Goal: Obtain resource: Obtain resource

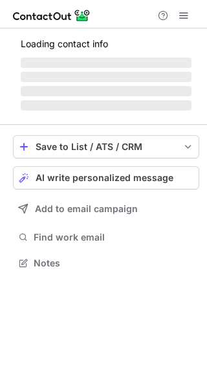
scroll to position [282, 207]
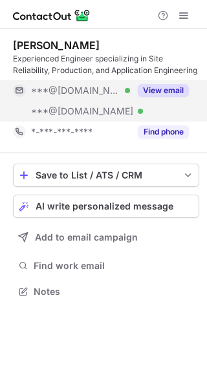
click at [181, 90] on button "View email" at bounding box center [163, 90] width 51 height 13
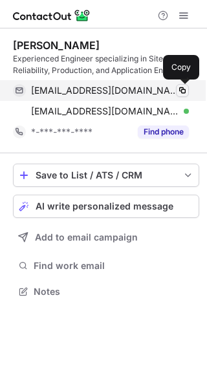
click at [182, 92] on span at bounding box center [182, 90] width 10 height 10
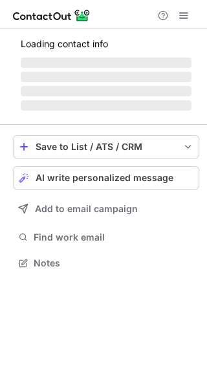
scroll to position [270, 207]
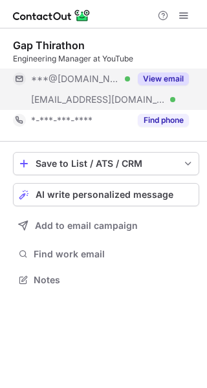
click at [169, 78] on button "View email" at bounding box center [163, 78] width 51 height 13
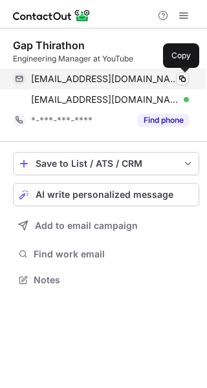
click at [183, 78] on span at bounding box center [182, 79] width 10 height 10
